Goal: Entertainment & Leisure: Consume media (video, audio)

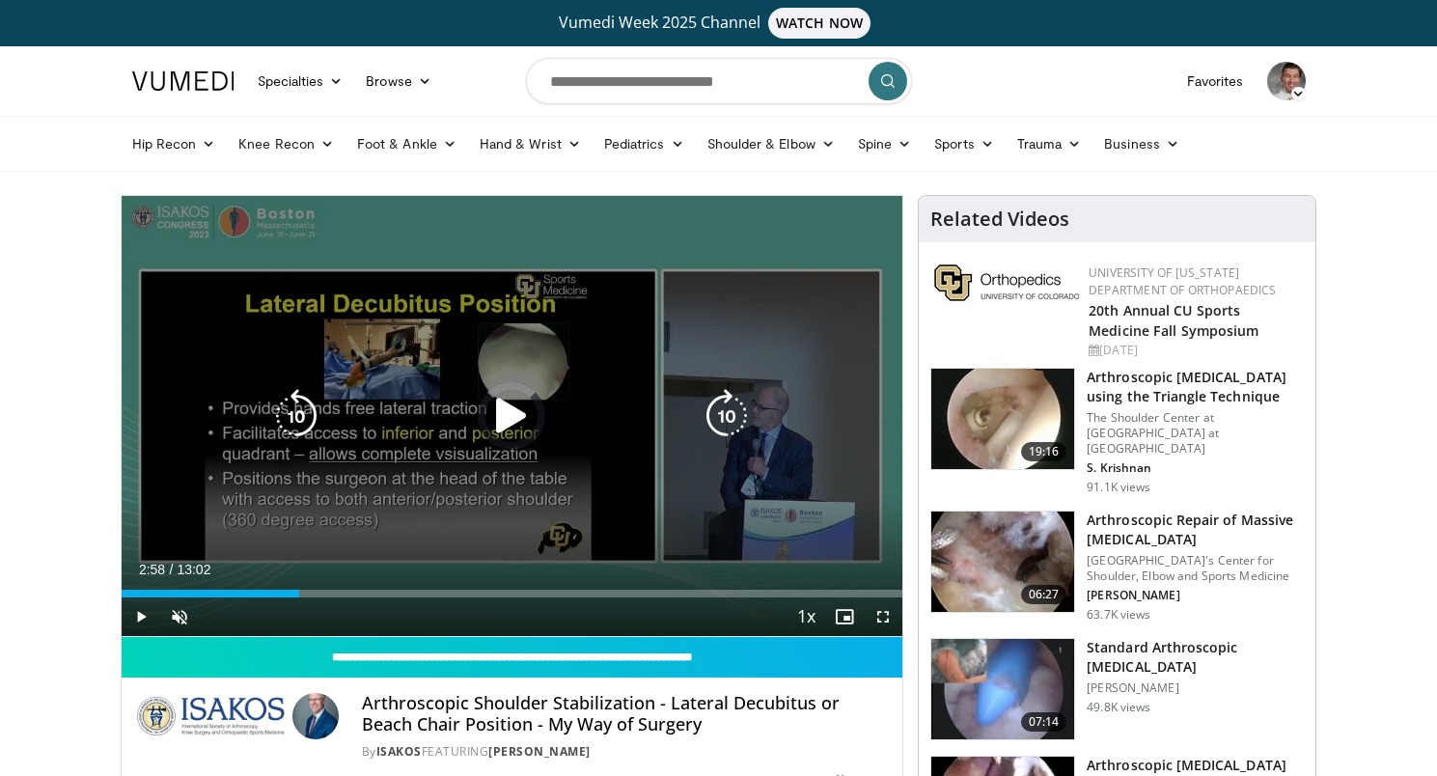
click at [504, 414] on icon "Video Player" at bounding box center [511, 416] width 54 height 54
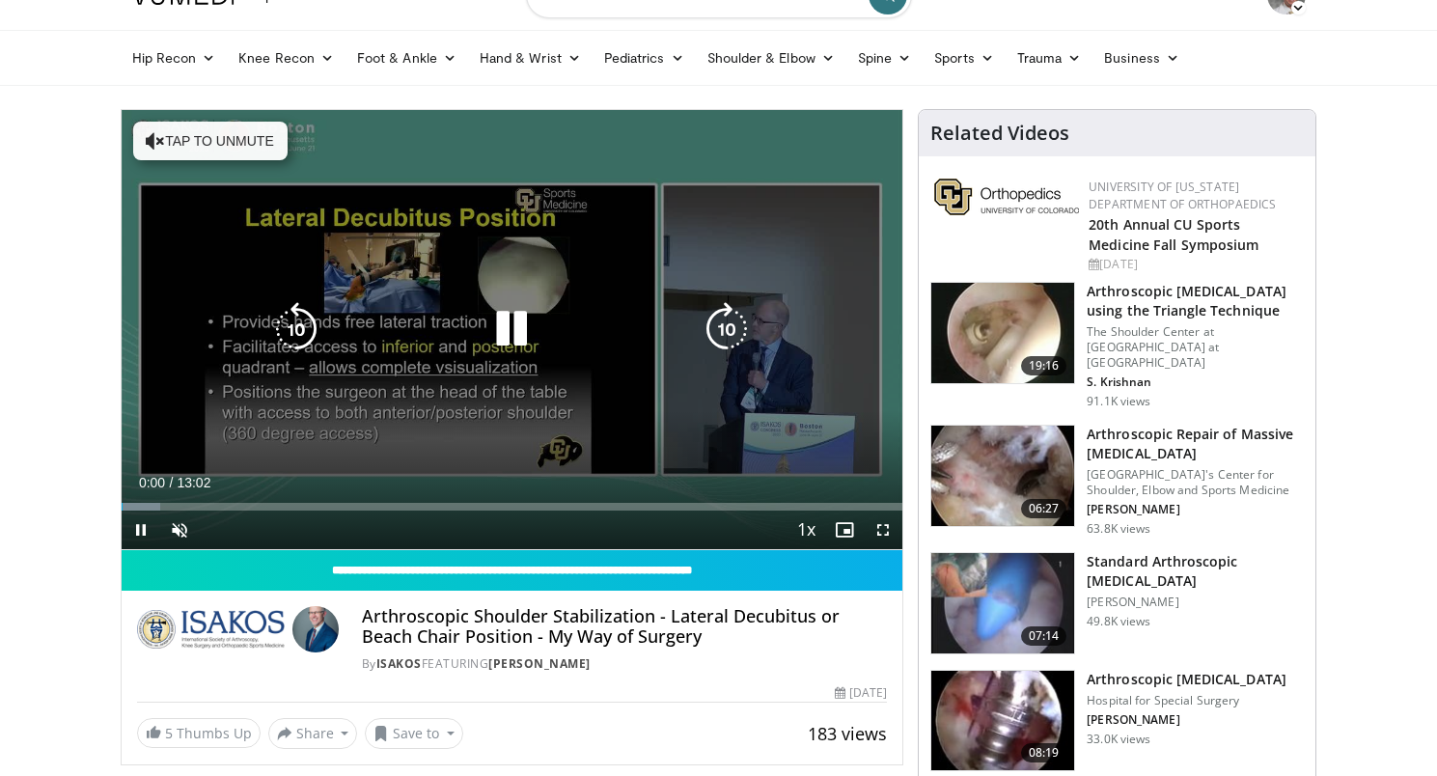
scroll to position [55, 0]
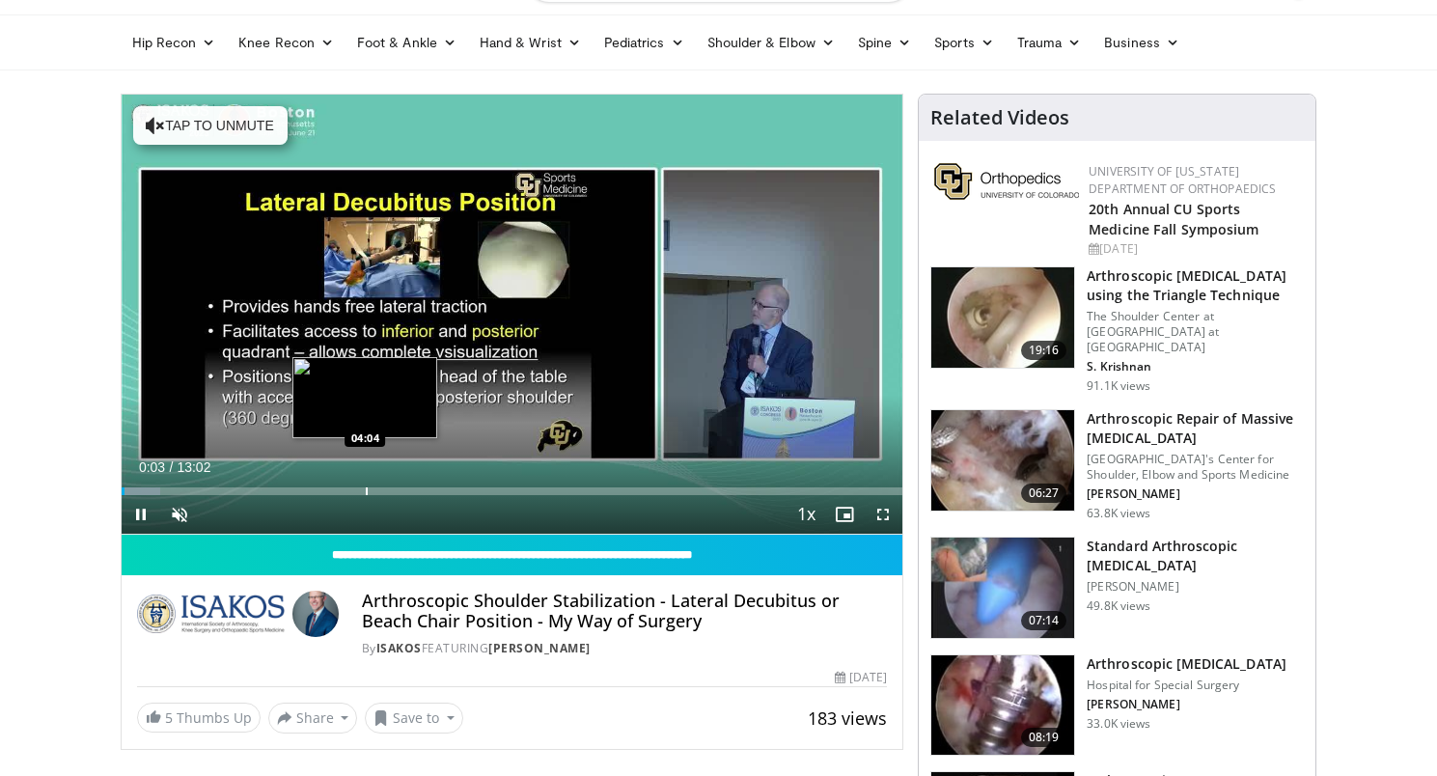
click at [366, 487] on div "Progress Bar" at bounding box center [367, 491] width 2 height 8
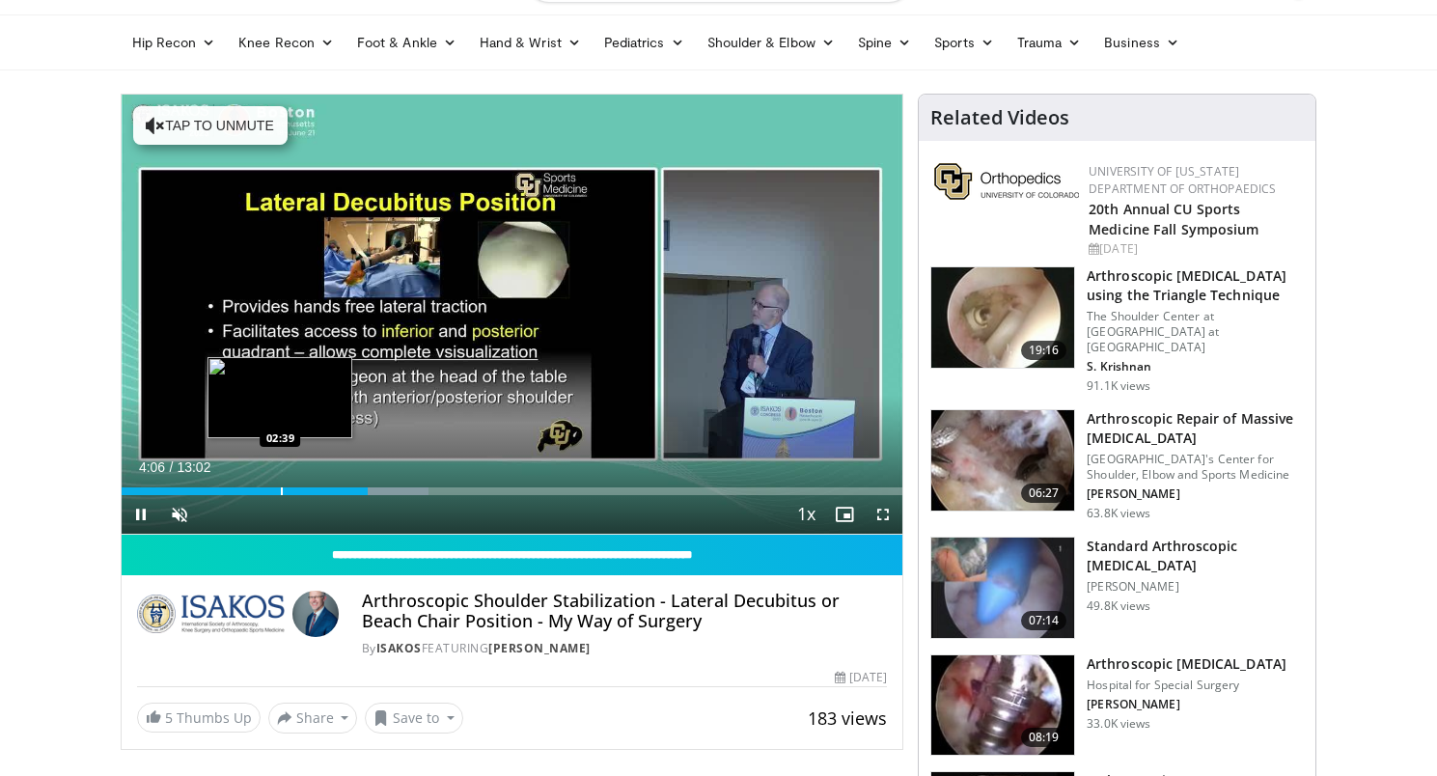
click at [280, 478] on div "Loaded : 39.31% 04:06 02:39" at bounding box center [513, 486] width 782 height 18
click at [281, 487] on div "Progress Bar" at bounding box center [282, 491] width 2 height 8
click at [290, 485] on div "Loaded : 29.40% 02:40 02:49" at bounding box center [513, 486] width 782 height 18
click at [268, 488] on div "Progress Bar" at bounding box center [269, 491] width 2 height 8
click at [250, 483] on div "Loaded : 26.62% 02:27 02:09" at bounding box center [513, 486] width 782 height 18
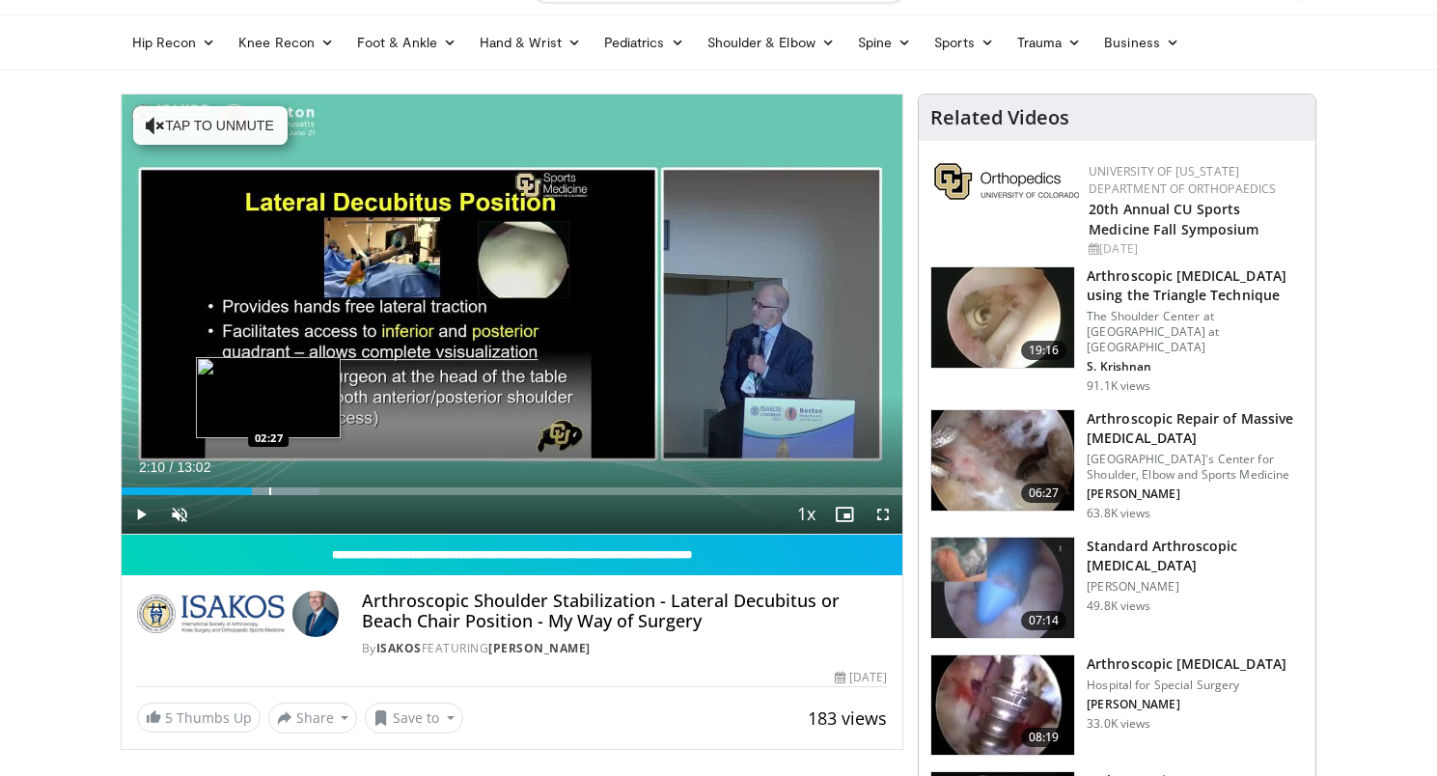
click at [269, 488] on div "Progress Bar" at bounding box center [270, 491] width 2 height 8
click at [282, 489] on div "Progress Bar" at bounding box center [283, 491] width 2 height 8
click at [299, 490] on div "Progress Bar" at bounding box center [300, 491] width 2 height 8
click at [309, 491] on div "Progress Bar" at bounding box center [310, 491] width 2 height 8
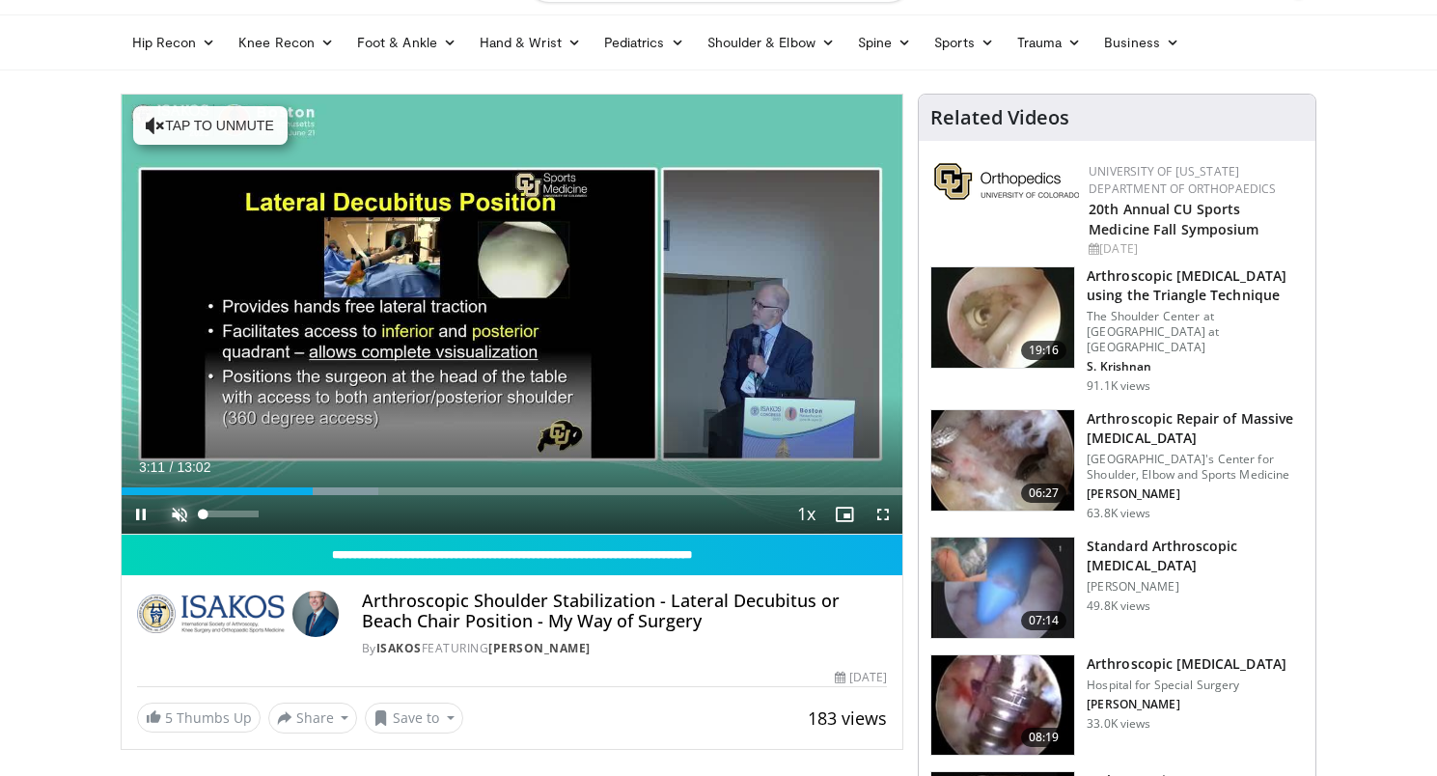
click at [174, 516] on span "Video Player" at bounding box center [179, 514] width 39 height 39
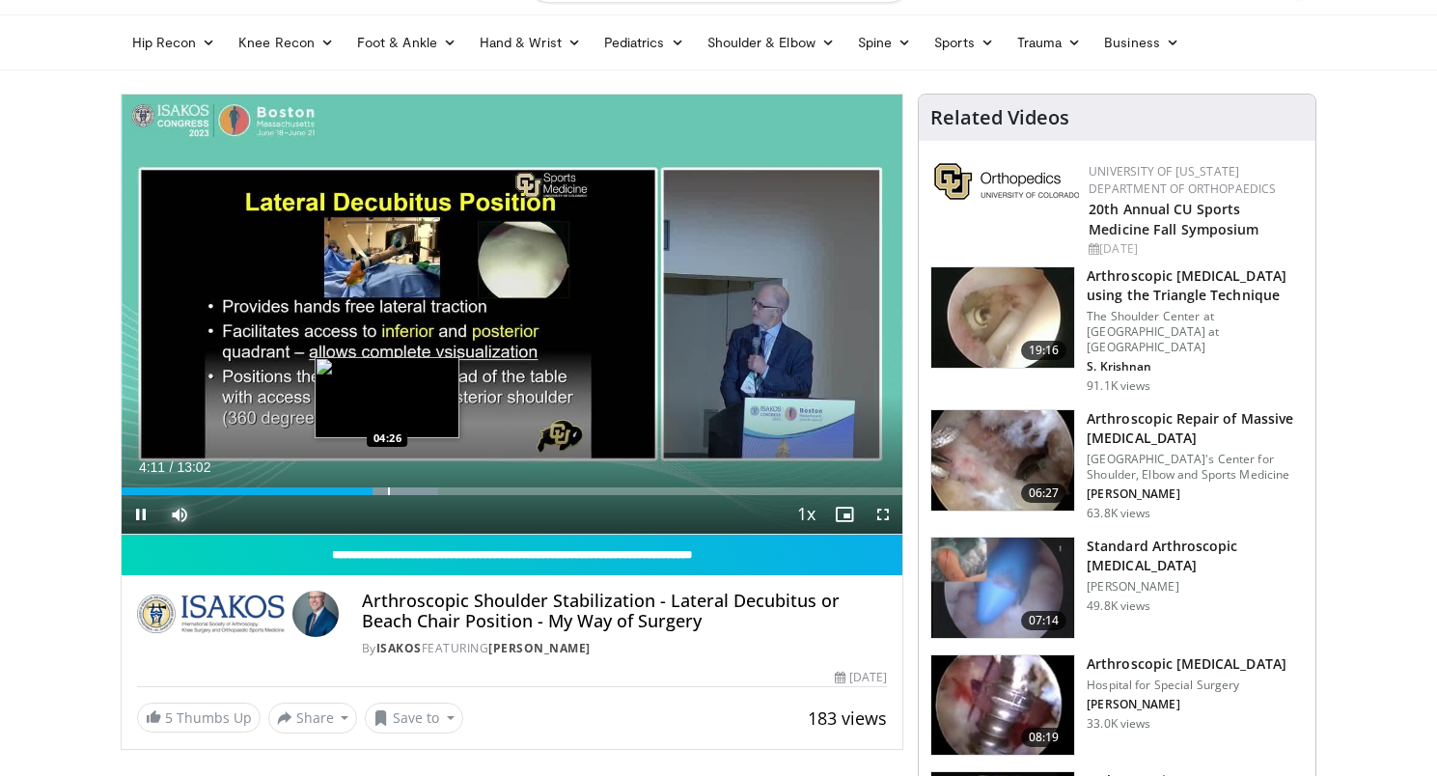
click at [388, 487] on div "Progress Bar" at bounding box center [389, 491] width 2 height 8
click at [414, 488] on div "Progress Bar" at bounding box center [415, 491] width 2 height 8
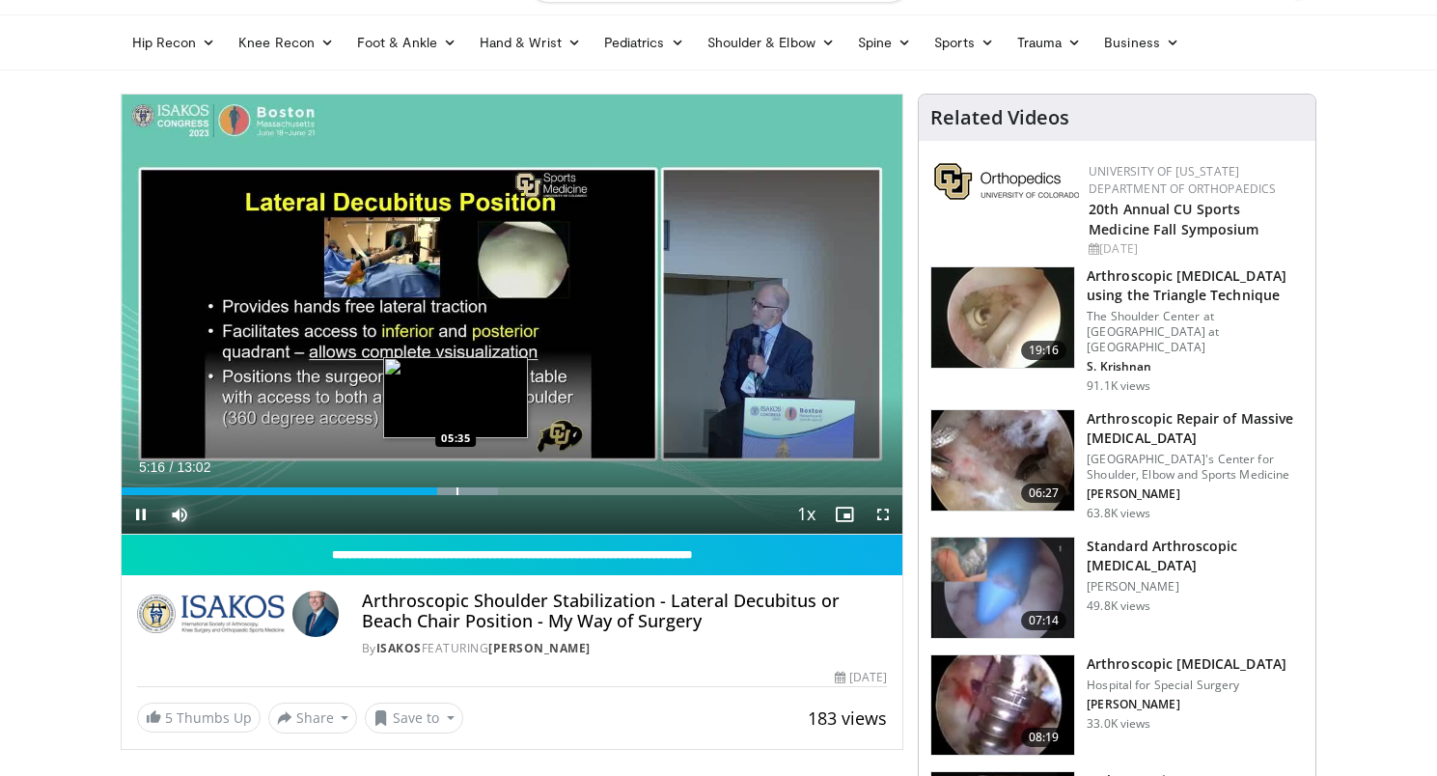
click at [456, 488] on div "Progress Bar" at bounding box center [457, 491] width 2 height 8
click at [472, 490] on div "Progress Bar" at bounding box center [473, 491] width 2 height 8
click at [478, 493] on div "Progress Bar" at bounding box center [479, 491] width 2 height 8
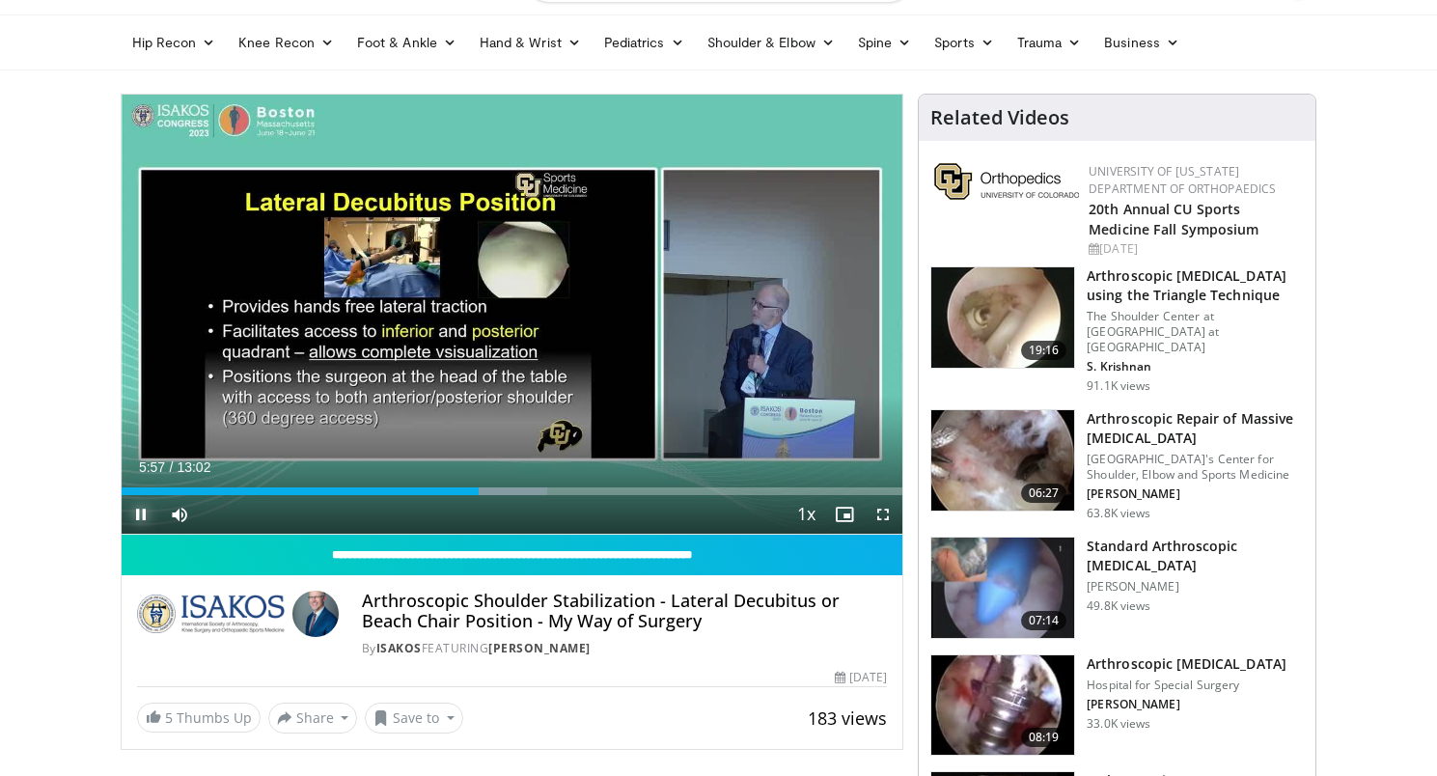
click at [138, 510] on span "Video Player" at bounding box center [141, 514] width 39 height 39
click at [505, 494] on div "Progress Bar" at bounding box center [506, 491] width 2 height 8
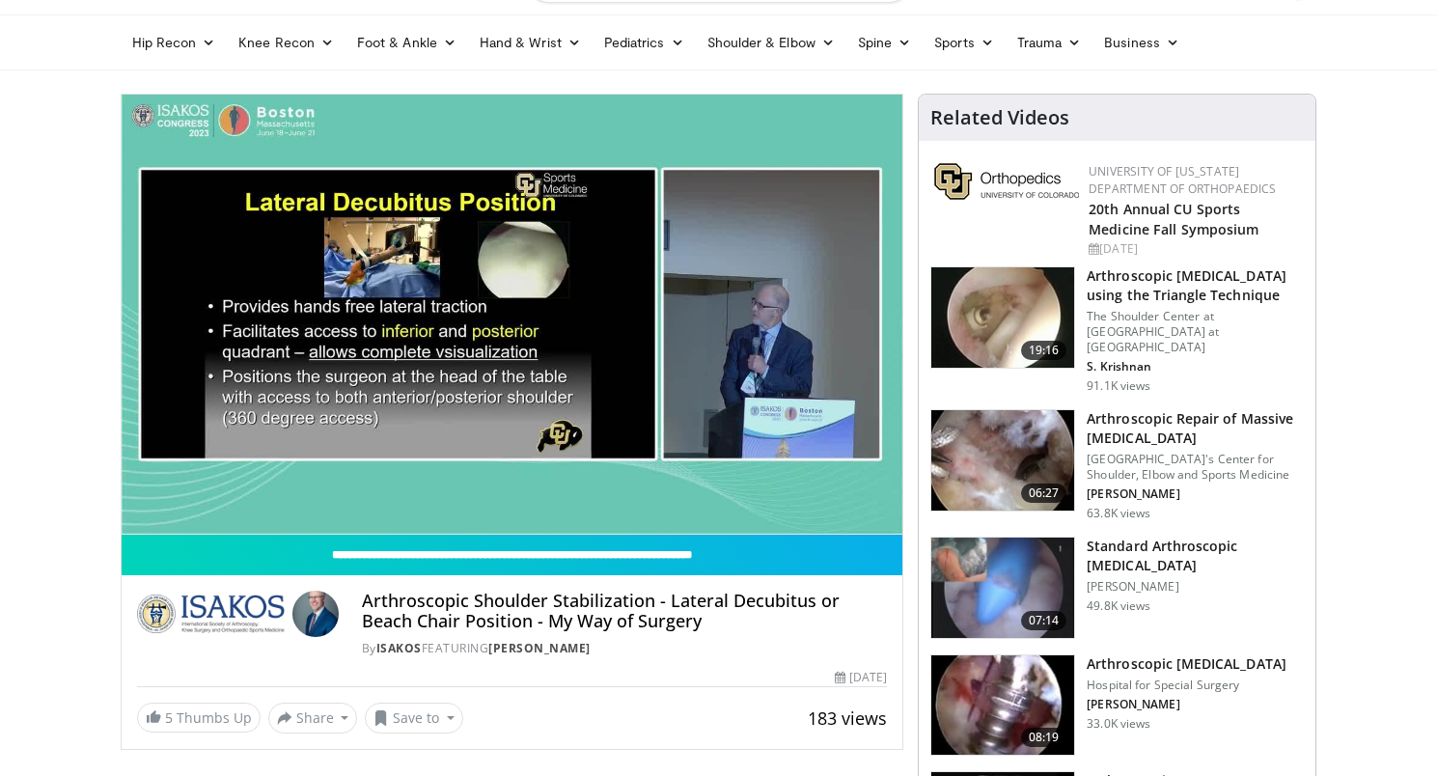
click at [519, 490] on div "10 seconds Tap to unmute" at bounding box center [513, 314] width 782 height 439
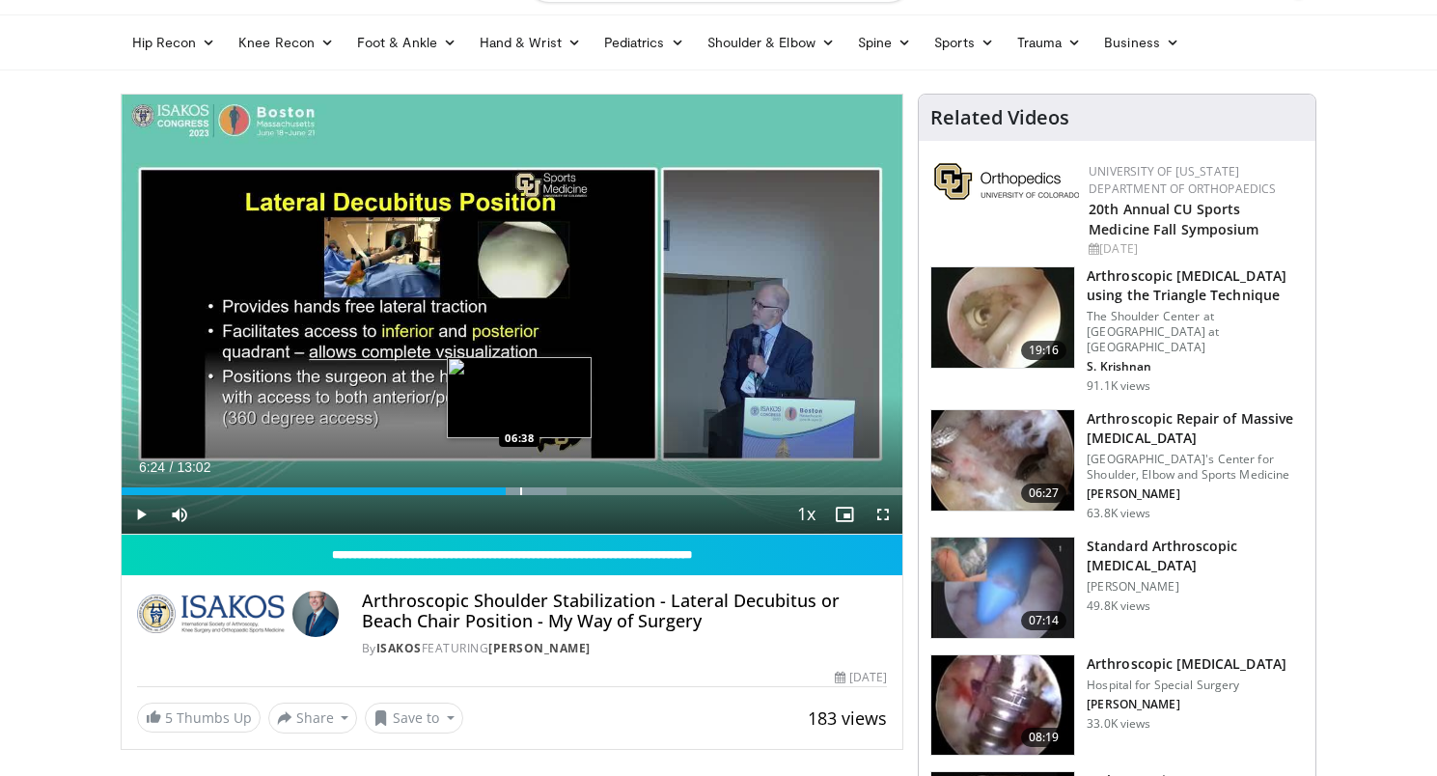
click at [520, 488] on div "Progress Bar" at bounding box center [521, 491] width 2 height 8
click at [539, 488] on div "Progress Bar" at bounding box center [540, 491] width 2 height 8
click at [561, 486] on div "Loaded : 61.37% 06:58 07:20" at bounding box center [513, 486] width 782 height 18
click at [580, 486] on div "Loaded : 63.92% 07:20 07:39" at bounding box center [513, 486] width 782 height 18
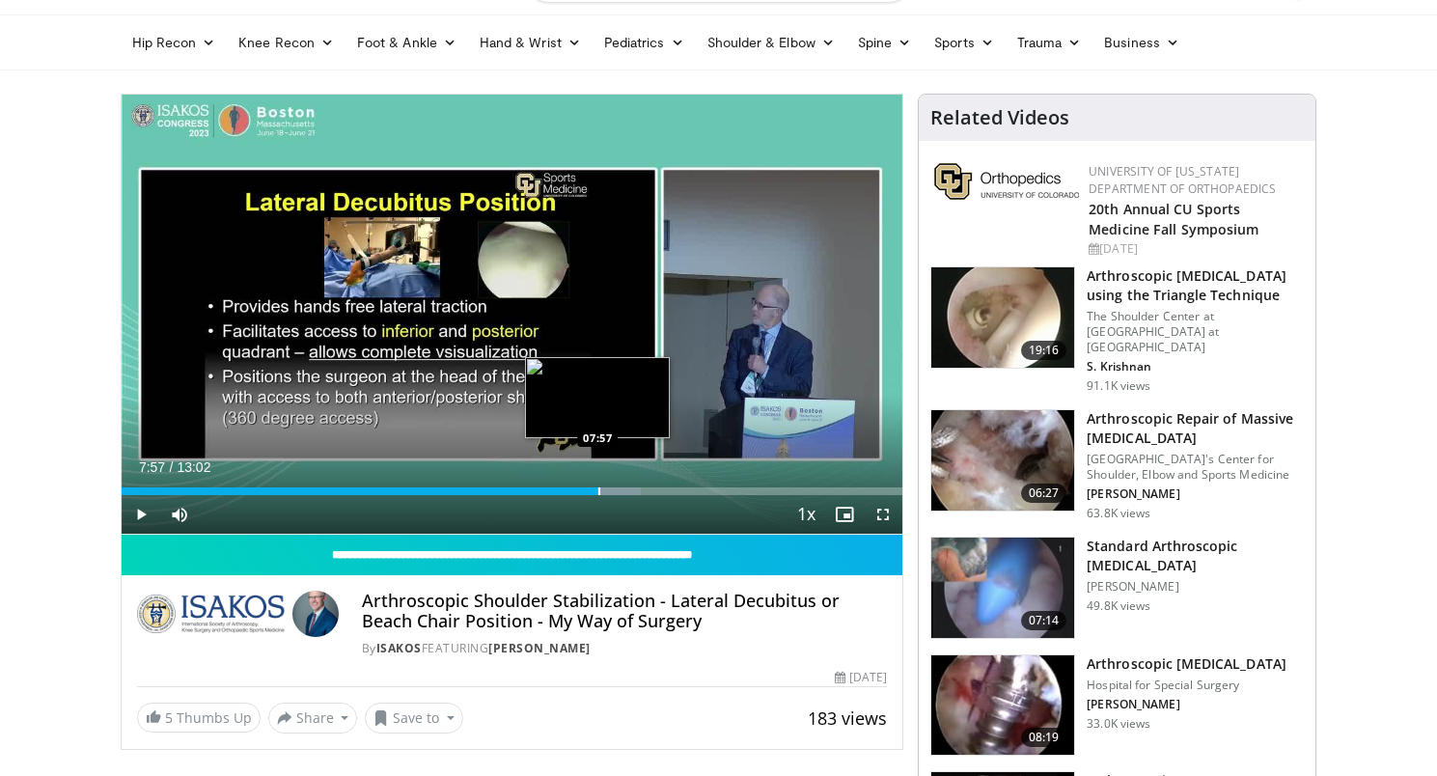
click at [597, 484] on div "Loaded : 66.48% 07:57 07:57" at bounding box center [513, 486] width 782 height 18
click at [605, 488] on div "Progress Bar" at bounding box center [606, 491] width 2 height 8
click at [616, 487] on div "Progress Bar" at bounding box center [617, 491] width 2 height 8
click at [626, 487] on div "Progress Bar" at bounding box center [627, 491] width 2 height 8
click at [640, 487] on div "Progress Bar" at bounding box center [641, 491] width 2 height 8
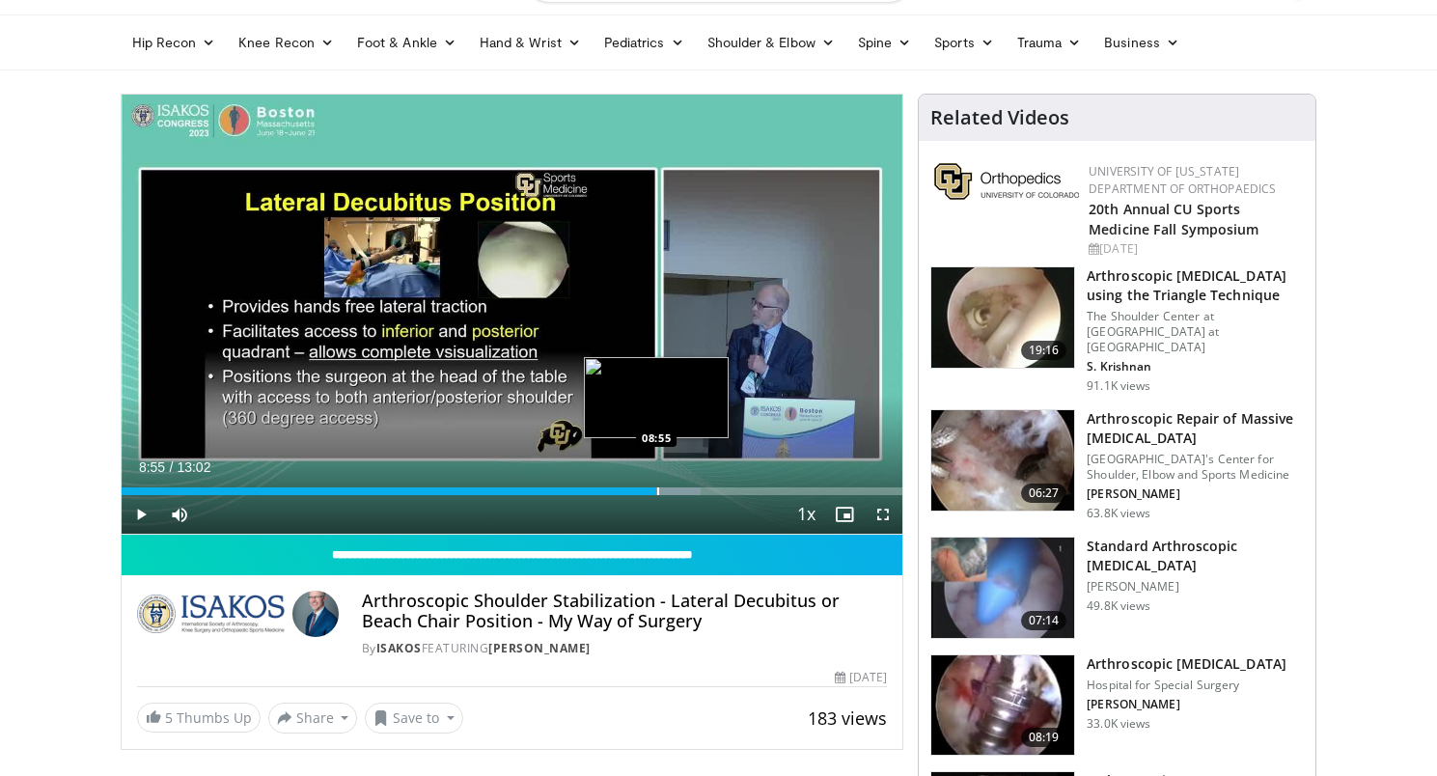
click at [656, 485] on div "Loaded : 74.15% 08:38 08:55" at bounding box center [513, 486] width 782 height 18
click at [674, 488] on div "Progress Bar" at bounding box center [675, 491] width 2 height 8
click at [693, 487] on div "Progress Bar" at bounding box center [694, 491] width 2 height 8
click at [709, 485] on div "Loaded : 81.16% 09:49 09:49" at bounding box center [513, 486] width 782 height 18
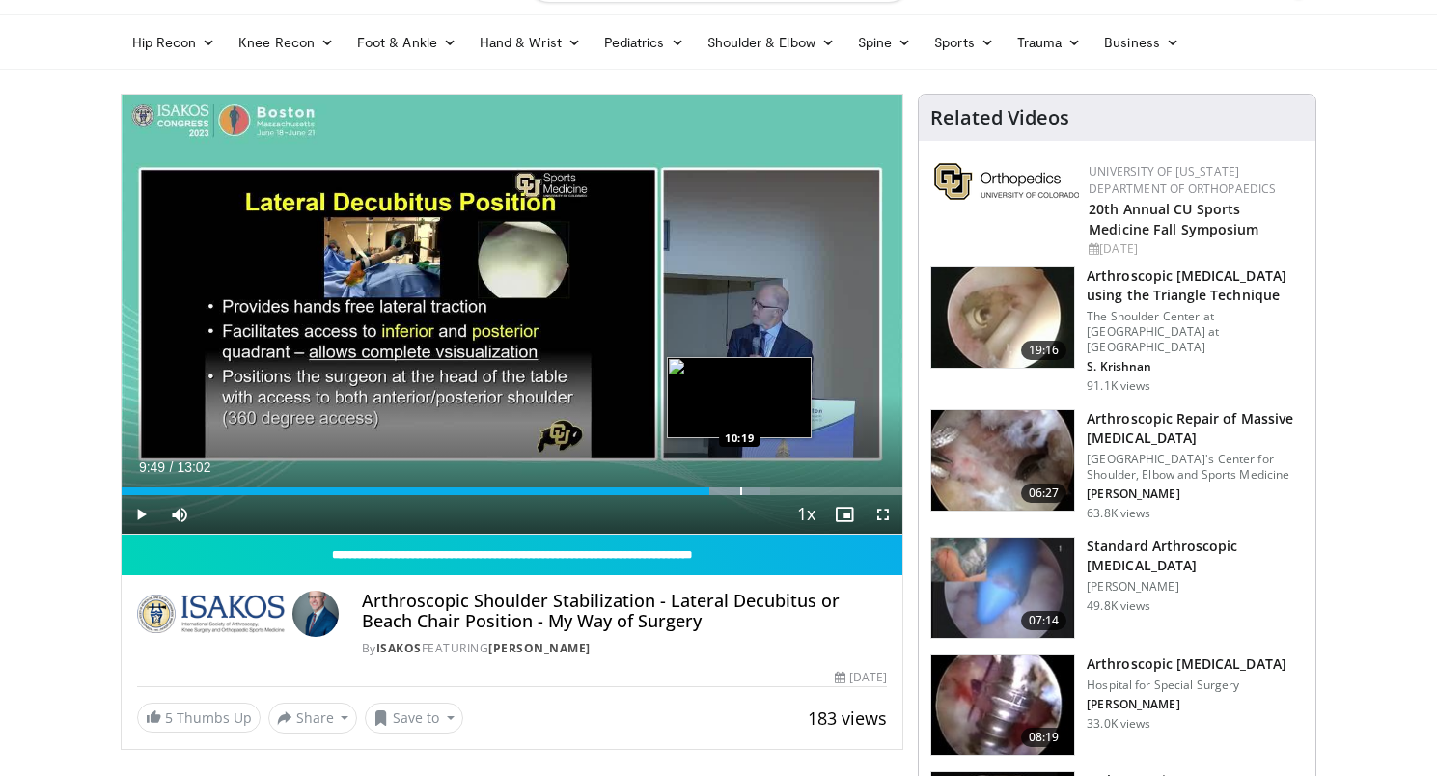
click at [739, 483] on div "Loaded : 83.10% 09:49 10:19" at bounding box center [513, 486] width 782 height 18
click at [752, 489] on div "Loaded : 86.93% 10:19 10:32" at bounding box center [513, 491] width 782 height 8
click at [767, 490] on div "Progress Bar" at bounding box center [768, 491] width 2 height 8
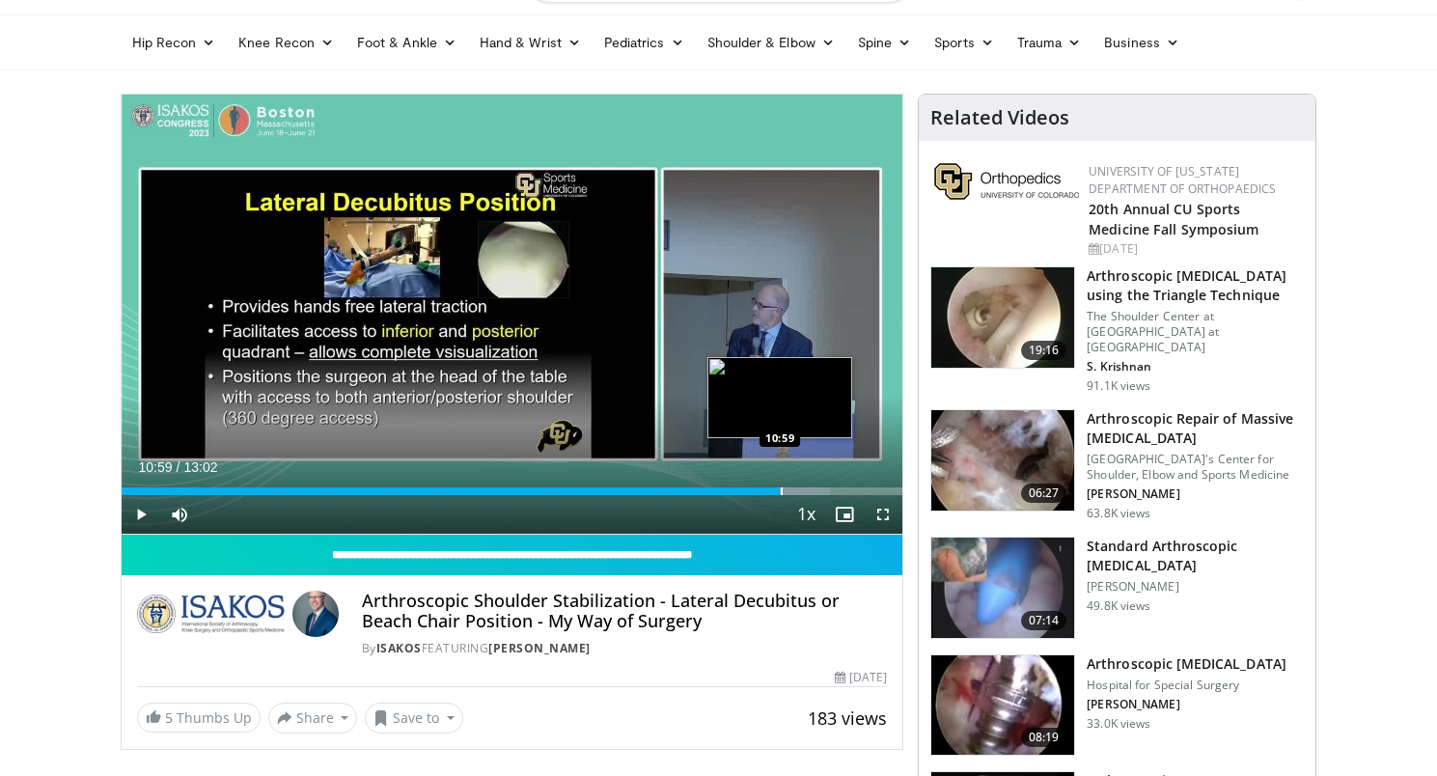
click at [781, 491] on div "Progress Bar" at bounding box center [782, 491] width 2 height 8
click at [755, 492] on div "Progress Bar" at bounding box center [756, 491] width 2 height 8
click at [137, 511] on span "Video Player" at bounding box center [141, 514] width 39 height 39
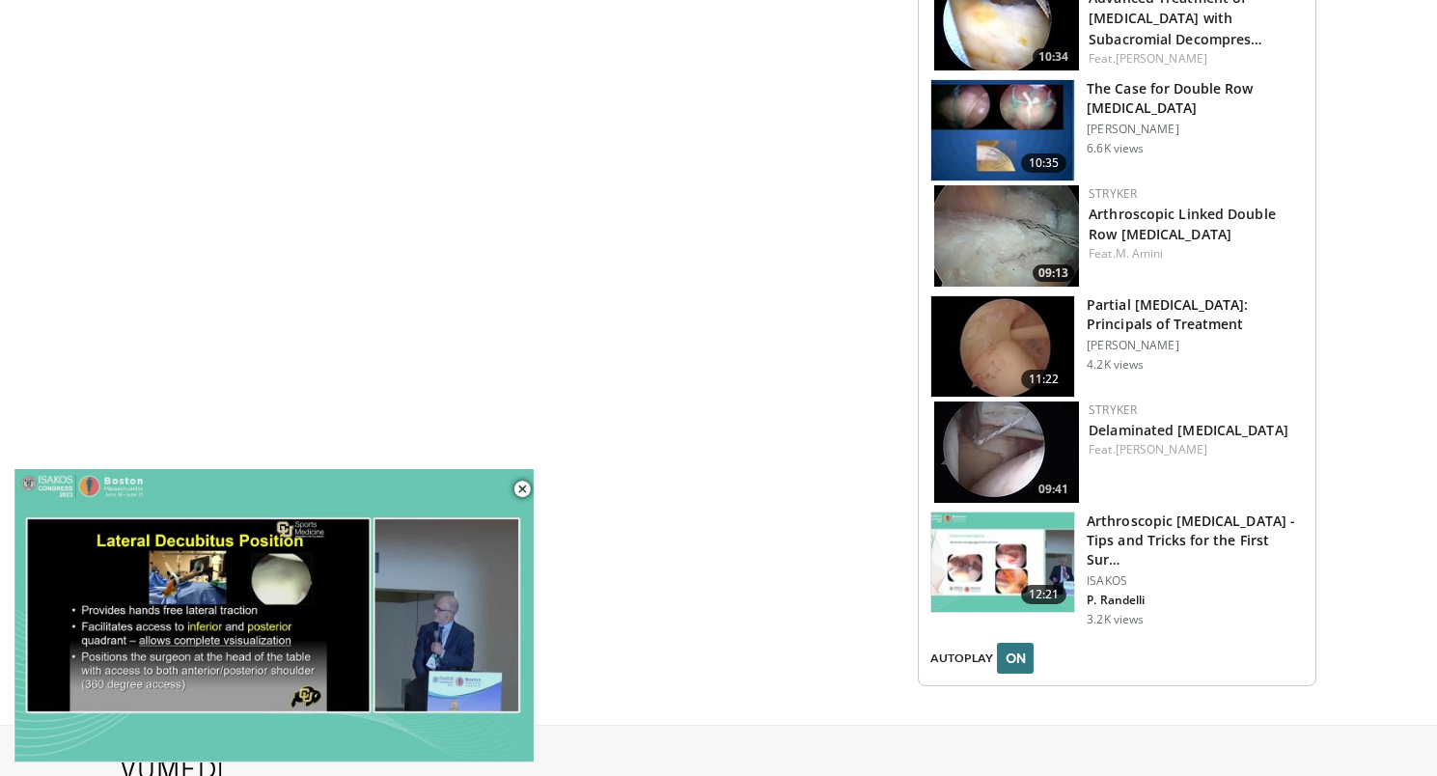
scroll to position [2116, 0]
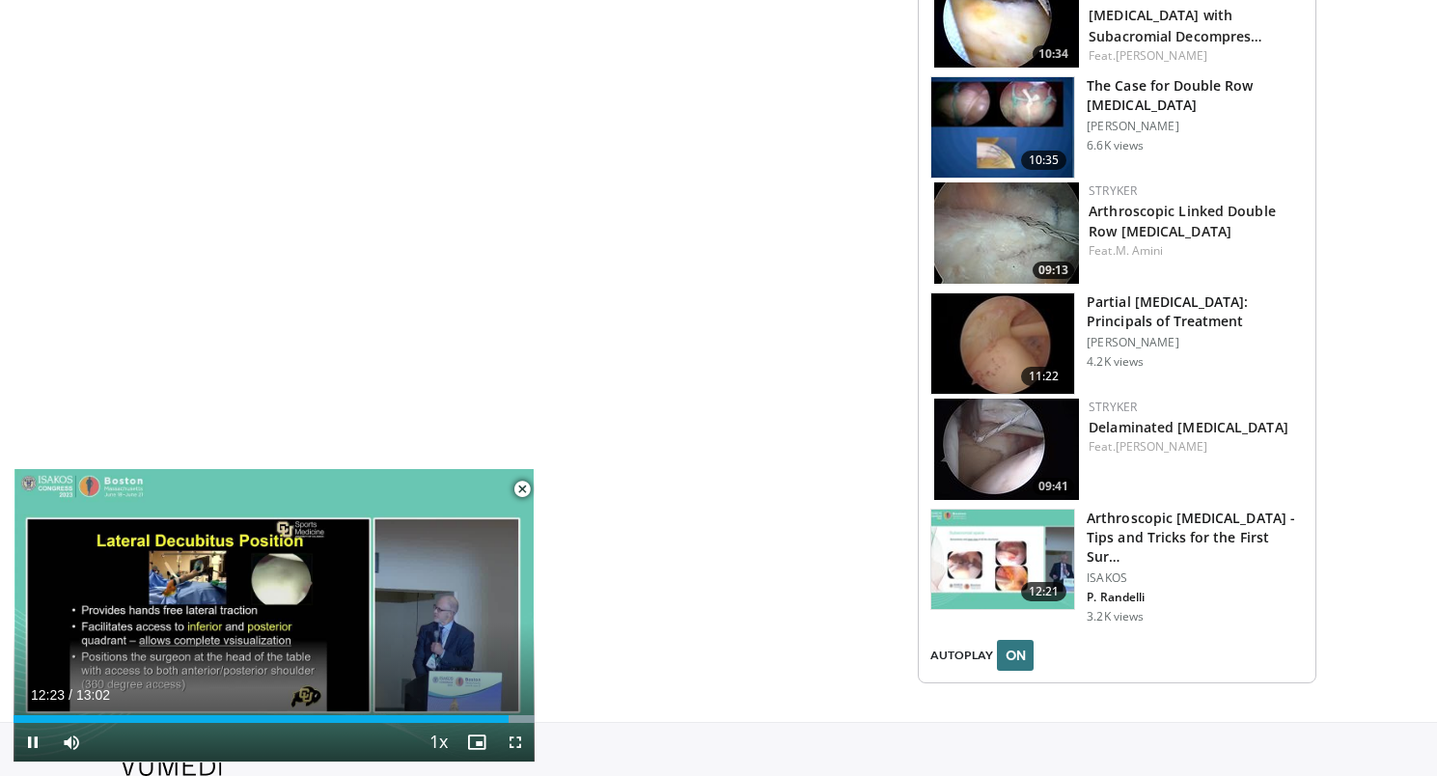
click at [523, 492] on span "Video Player" at bounding box center [522, 489] width 39 height 39
